Goal: Navigation & Orientation: Find specific page/section

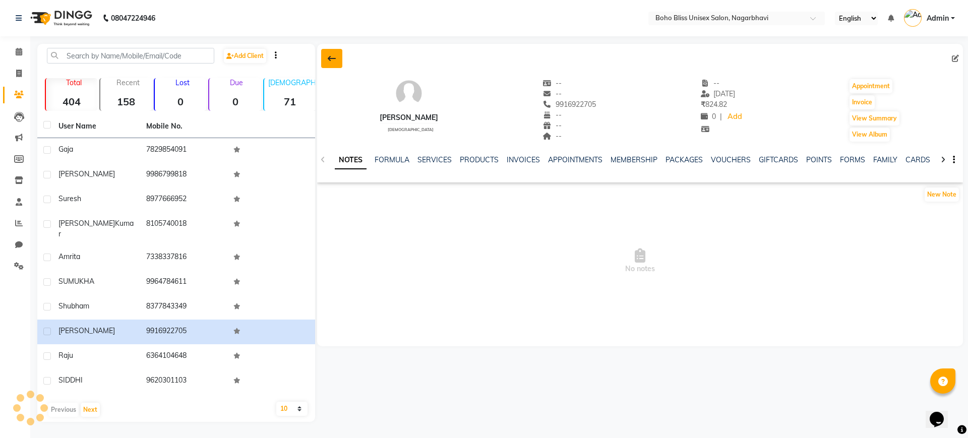
click at [333, 62] on icon at bounding box center [332, 58] width 8 height 8
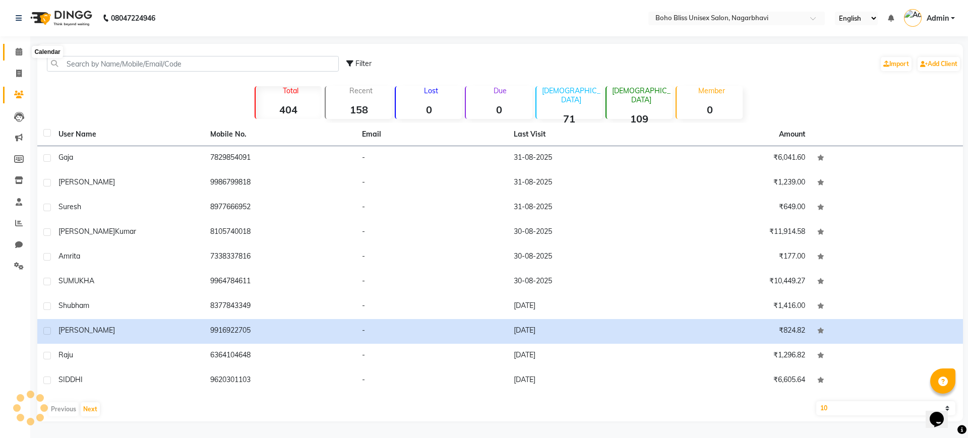
click at [15, 55] on span at bounding box center [19, 52] width 18 height 12
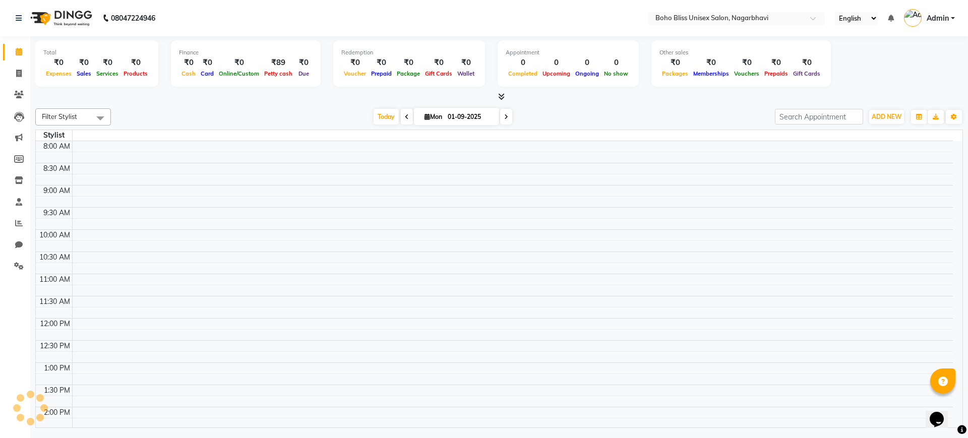
click at [501, 96] on icon at bounding box center [501, 97] width 7 height 8
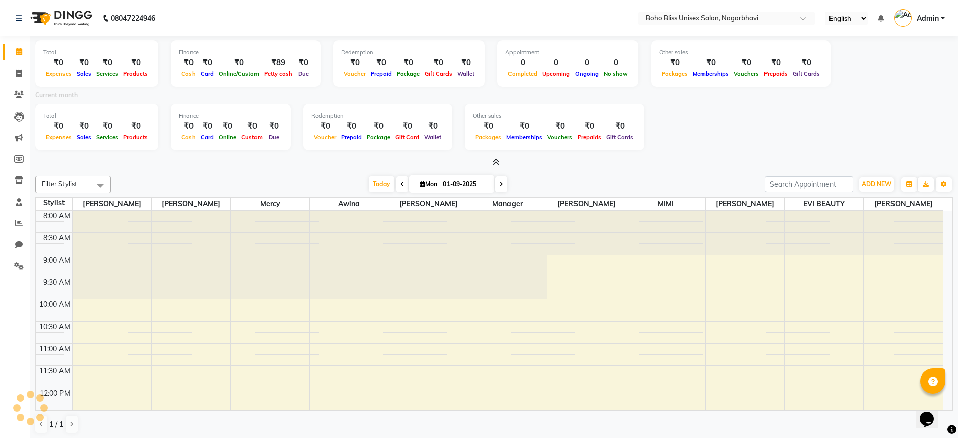
click at [496, 160] on icon at bounding box center [496, 162] width 7 height 8
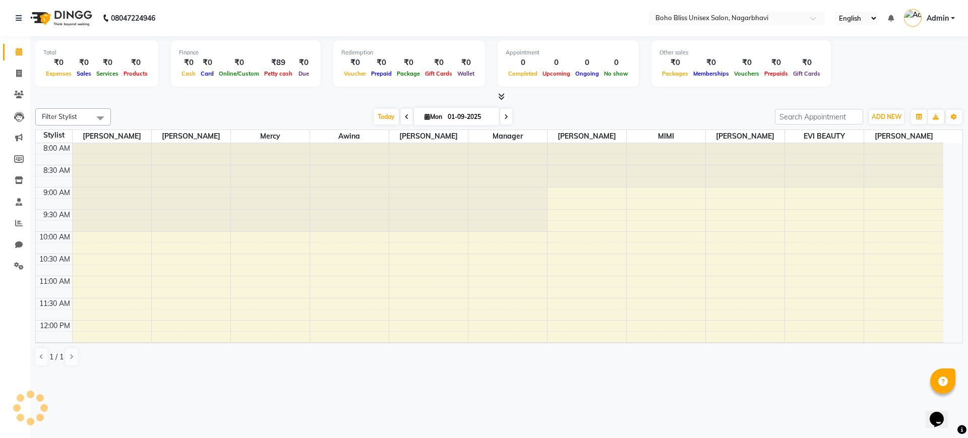
click at [498, 97] on icon at bounding box center [501, 97] width 7 height 8
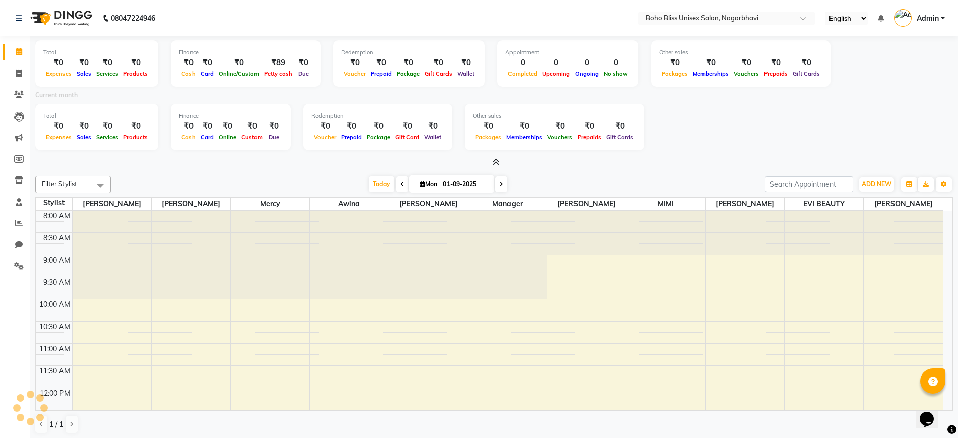
click at [495, 164] on icon at bounding box center [496, 162] width 7 height 8
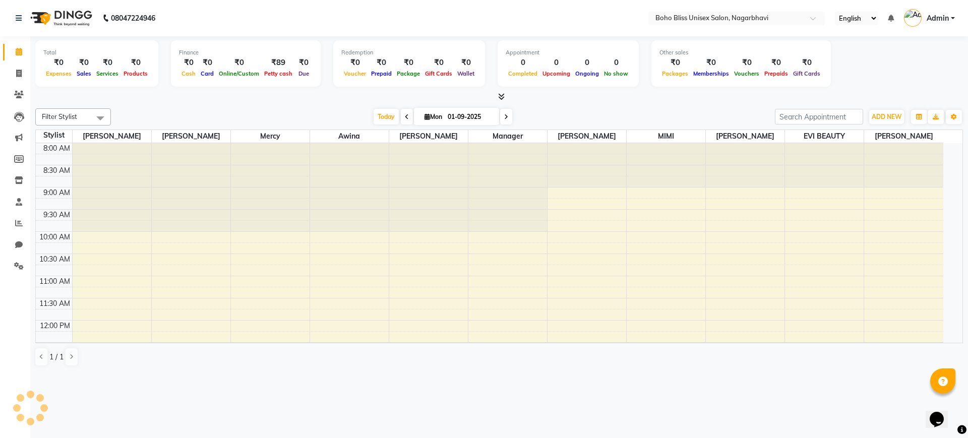
click at [500, 98] on icon at bounding box center [501, 97] width 7 height 8
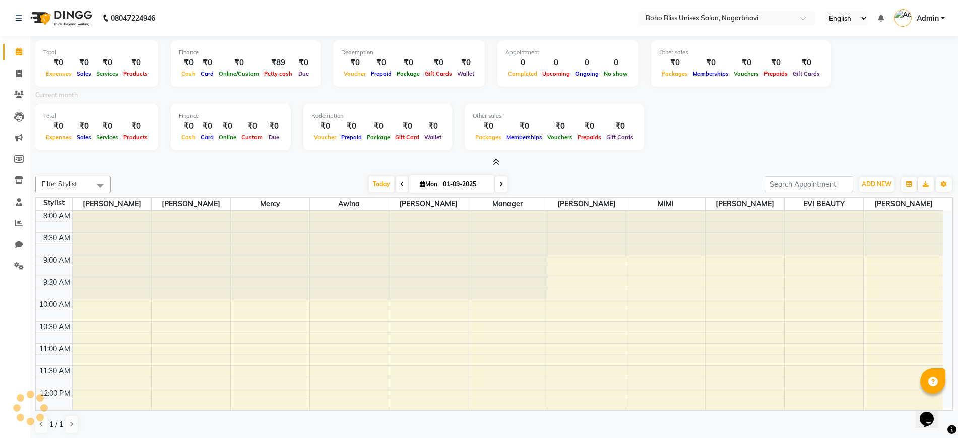
click at [496, 158] on icon at bounding box center [496, 162] width 7 height 8
